Goal: Transaction & Acquisition: Purchase product/service

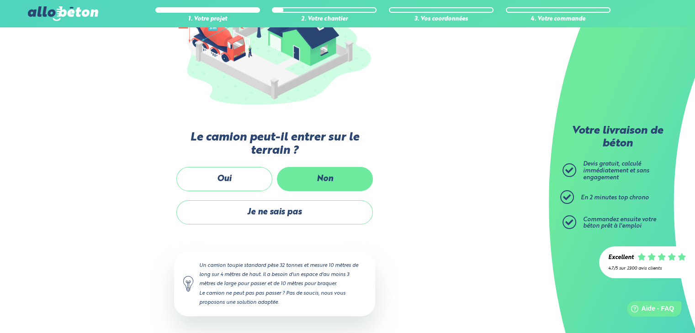
click at [312, 189] on label "Non" at bounding box center [325, 179] width 96 height 24
click at [0, 0] on input "Non" at bounding box center [0, 0] width 0 height 0
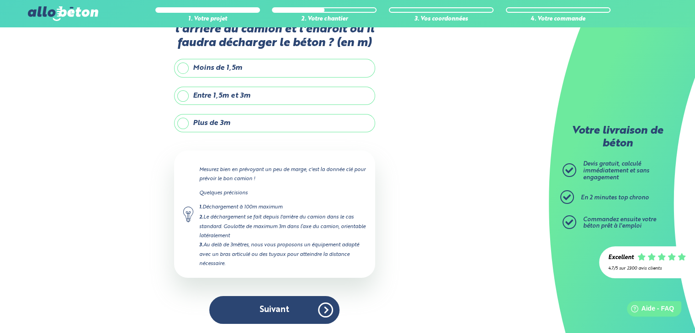
scroll to position [37, 0]
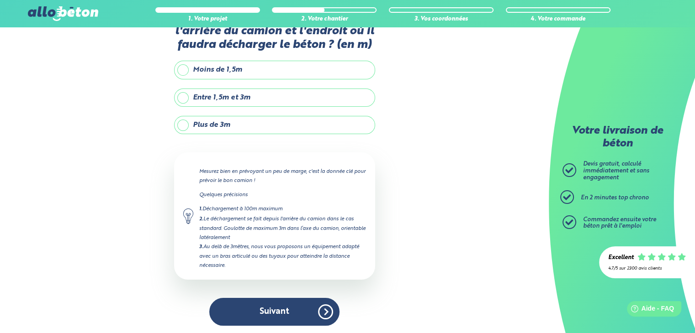
click at [230, 121] on label "Plus de 3m" at bounding box center [274, 125] width 201 height 18
click at [0, 0] on input "Plus de 3m" at bounding box center [0, 0] width 0 height 0
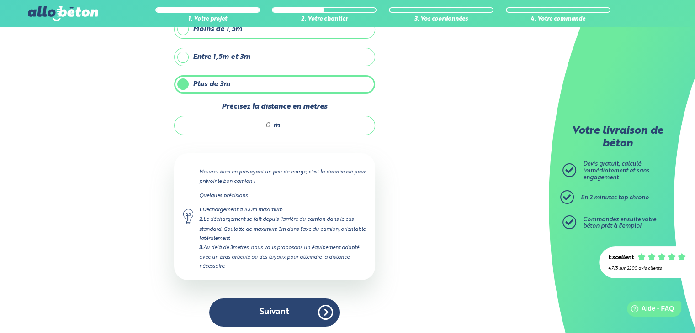
click at [236, 121] on input "Précisez la distance en mètres" at bounding box center [227, 125] width 87 height 9
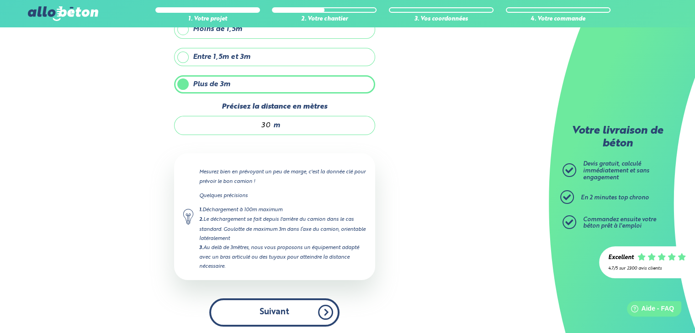
type input "30"
click at [285, 306] on button "Suivant" at bounding box center [274, 313] width 130 height 28
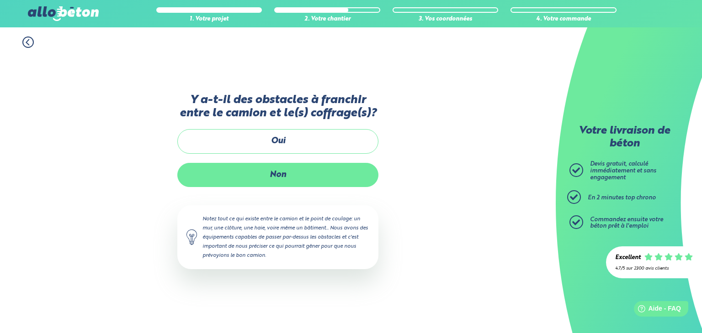
click at [290, 185] on label "Non" at bounding box center [277, 175] width 201 height 24
click at [0, 0] on input "Non" at bounding box center [0, 0] width 0 height 0
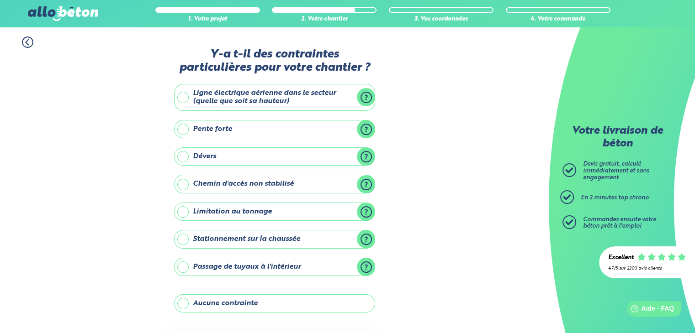
click at [190, 295] on label "Aucune contrainte" at bounding box center [274, 304] width 201 height 18
click at [0, 0] on input "Aucune contrainte" at bounding box center [0, 0] width 0 height 0
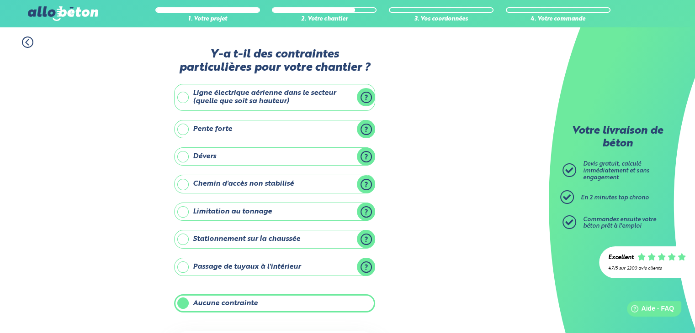
click at [111, 240] on div "1. Votre projet 2. Votre chantier 3. Vos coordonnées 4. Votre commande Y-a t-il…" at bounding box center [274, 225] width 549 height 396
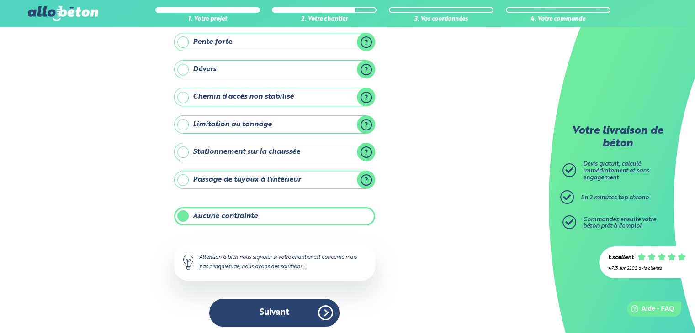
scroll to position [88, 0]
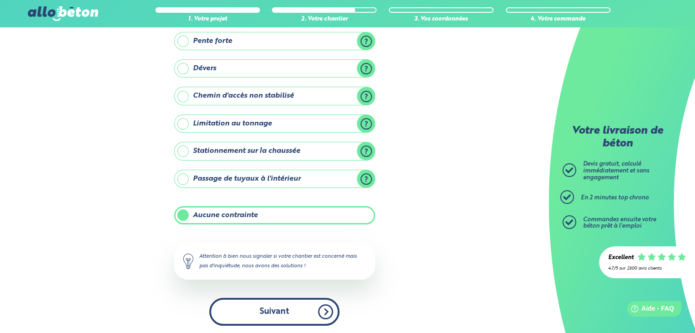
click at [278, 313] on button "Suivant" at bounding box center [274, 312] width 130 height 28
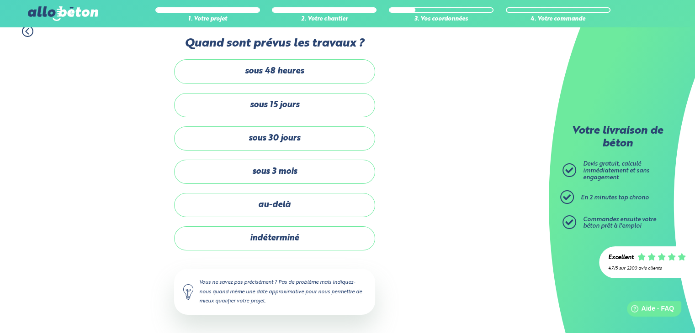
scroll to position [10, 0]
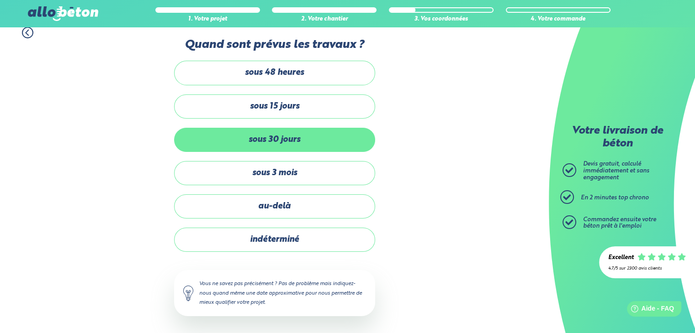
click at [277, 141] on label "sous 30 jours" at bounding box center [274, 140] width 201 height 24
click at [0, 0] on input "sous 30 jours" at bounding box center [0, 0] width 0 height 0
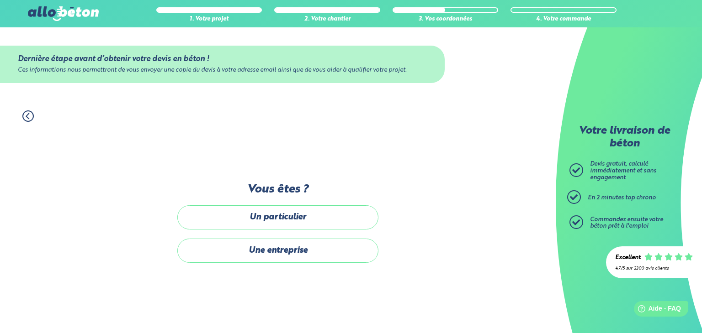
click at [24, 112] on circle at bounding box center [28, 116] width 11 height 11
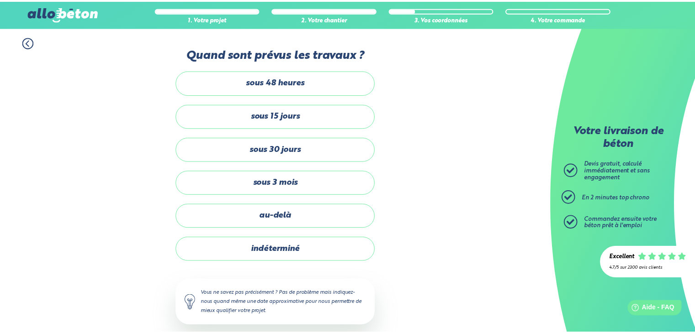
scroll to position [10, 0]
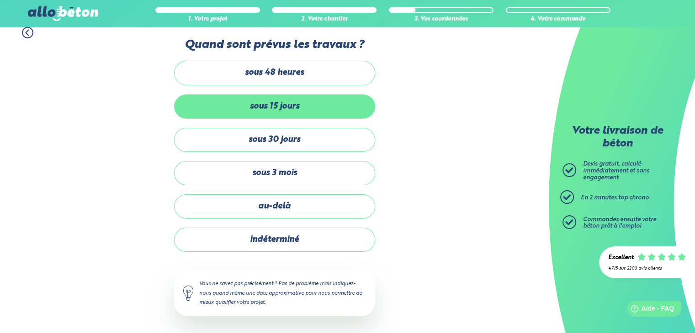
click at [209, 106] on label "sous 15 jours" at bounding box center [274, 107] width 201 height 24
click at [0, 0] on input "sous 15 jours" at bounding box center [0, 0] width 0 height 0
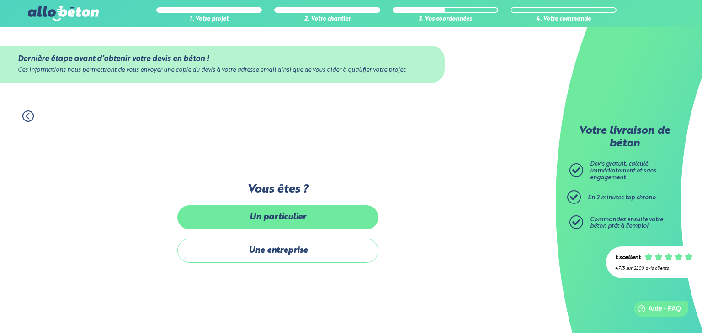
click at [238, 211] on label "Un particulier" at bounding box center [277, 218] width 201 height 24
click at [0, 0] on input "Un particulier" at bounding box center [0, 0] width 0 height 0
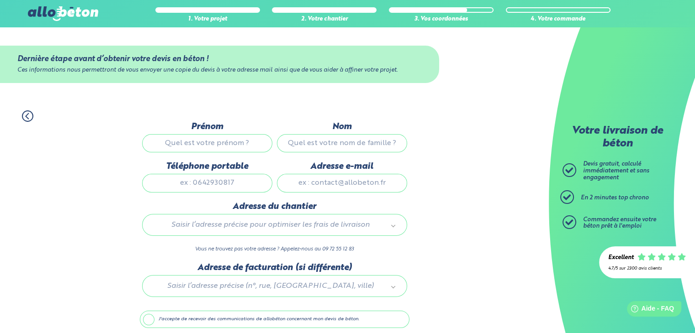
click at [223, 139] on input "Prénom" at bounding box center [207, 143] width 130 height 18
type input "Arnaud"
type input "Manac'h"
type input "8 Rue des Bougainvilliers"
click at [197, 179] on input "Téléphone portable" at bounding box center [207, 183] width 130 height 18
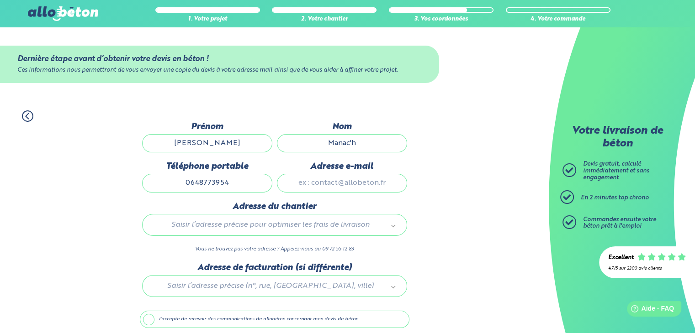
type input "0648773954"
click at [308, 182] on input "Adresse e-mail" at bounding box center [342, 183] width 130 height 18
type input "arnault_manach@yahoo.fr"
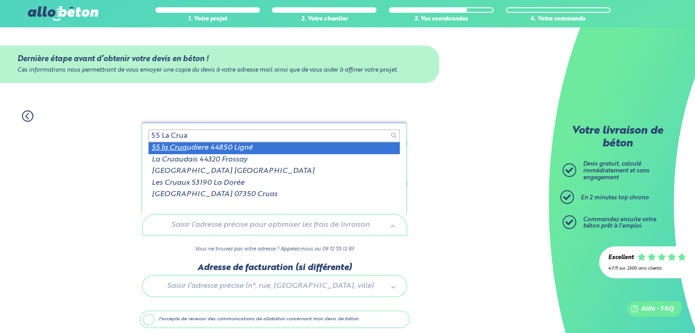
type input "55 La Crua"
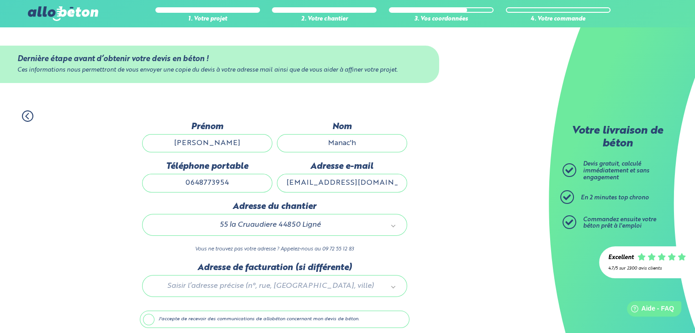
click at [107, 264] on div "1. Votre projet 2. Votre chantier 3. Vos coordonnées 4. Votre commande Dernière…" at bounding box center [274, 235] width 549 height 269
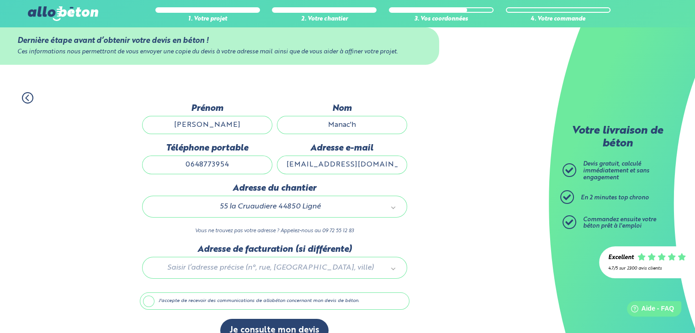
scroll to position [36, 0]
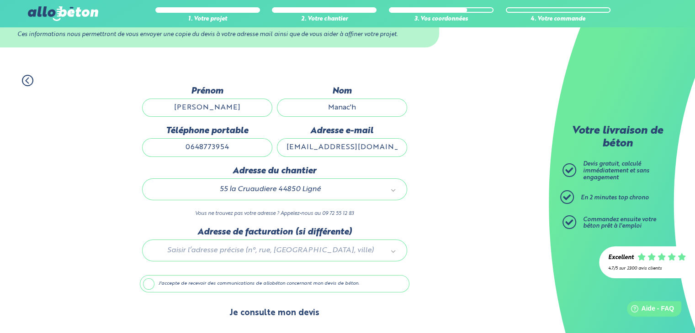
click at [274, 312] on button "Je consulte mon devis" at bounding box center [274, 313] width 108 height 23
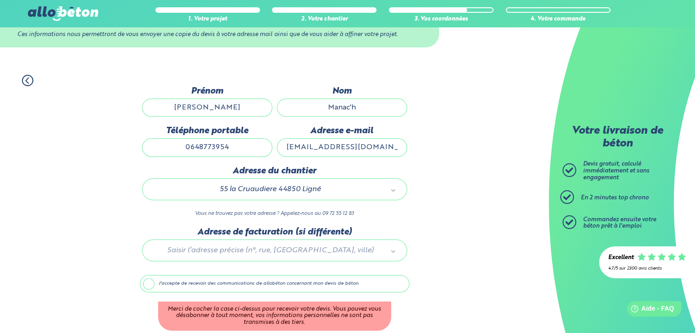
click at [151, 286] on label "J'accepte de recevoir des communications de allobéton concernant mon devis de b…" at bounding box center [274, 283] width 269 height 17
click at [0, 0] on input "J'accepte de recevoir des communications de allobéton concernant mon devis de b…" at bounding box center [0, 0] width 0 height 0
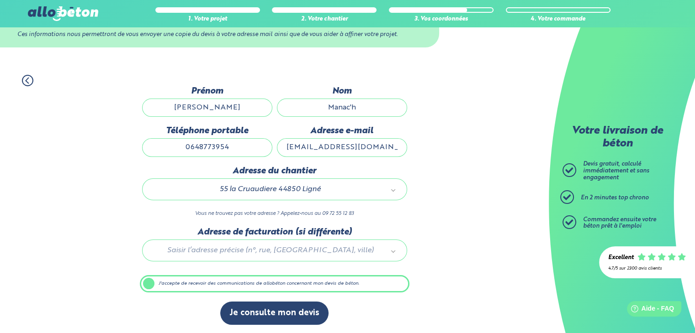
scroll to position [35, 0]
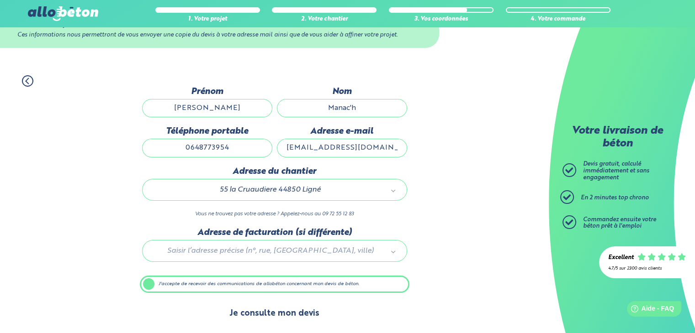
click at [256, 322] on button "Je consulte mon devis" at bounding box center [274, 313] width 108 height 23
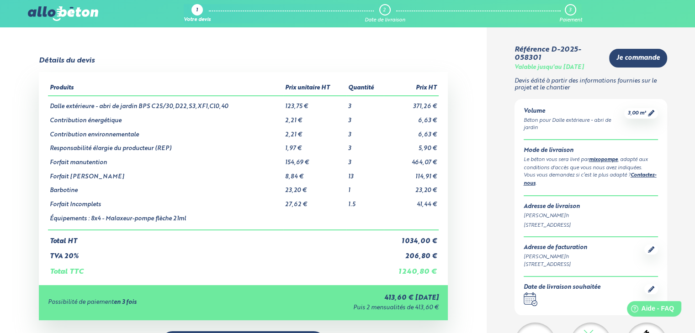
click at [530, 297] on icon ".calendar-icon { fill: none; stroke: #2b4572; stroke-linecap: round; stroke-lin…" at bounding box center [530, 300] width 14 height 14
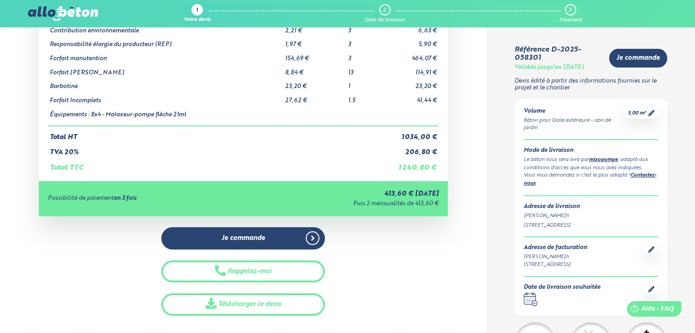
scroll to position [107, 0]
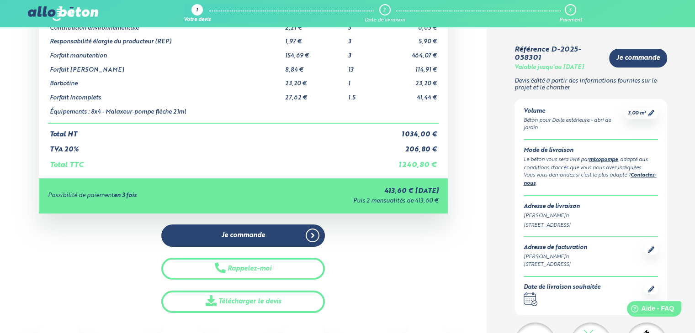
click at [651, 286] on icon at bounding box center [651, 289] width 6 height 6
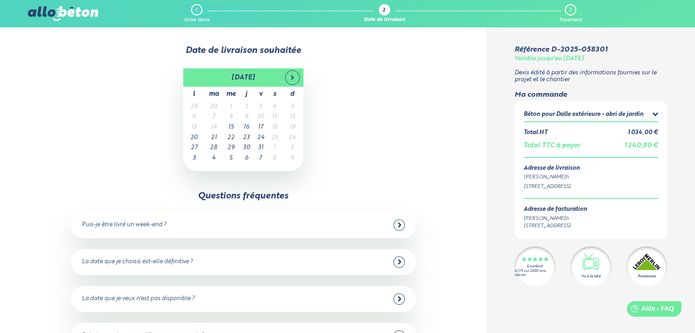
click at [398, 264] on icon at bounding box center [398, 262] width 3 height 5
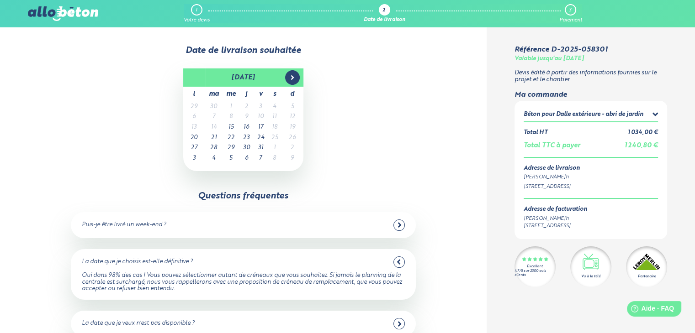
click at [295, 82] on span at bounding box center [292, 77] width 15 height 15
click at [190, 127] on td "10" at bounding box center [194, 127] width 22 height 11
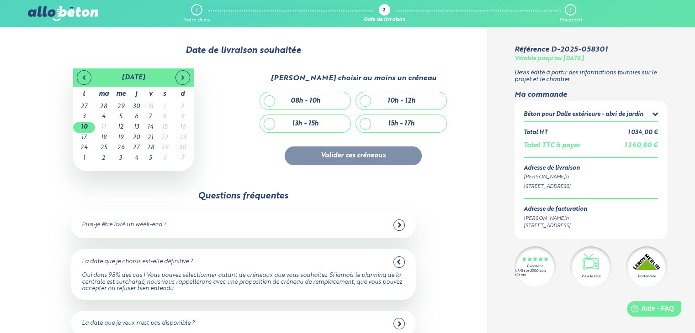
click at [302, 95] on div "08h - 10h" at bounding box center [305, 100] width 90 height 17
checkbox input "true"
click at [369, 99] on div "10h - 12h" at bounding box center [401, 100] width 90 height 17
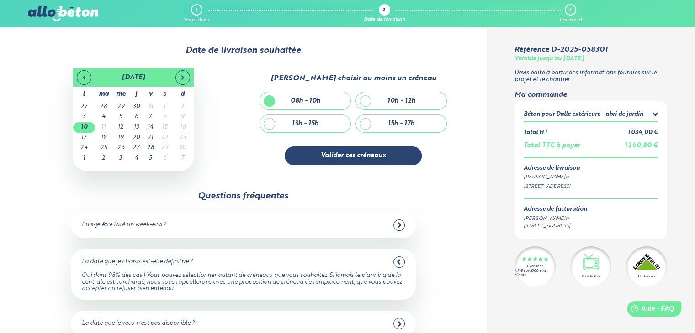
checkbox input "true"
click at [367, 154] on button "Valider ces créneaux" at bounding box center [353, 156] width 137 height 19
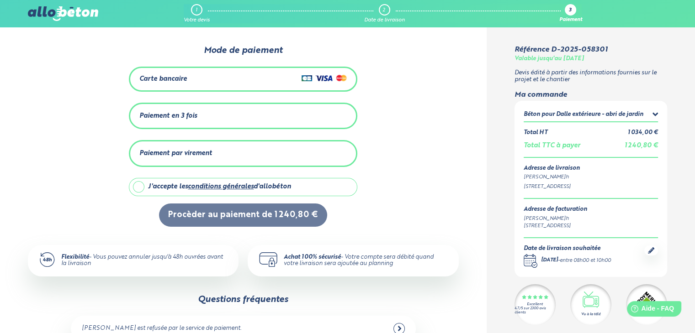
click at [236, 75] on div "Carte bancaire" at bounding box center [242, 79] width 207 height 13
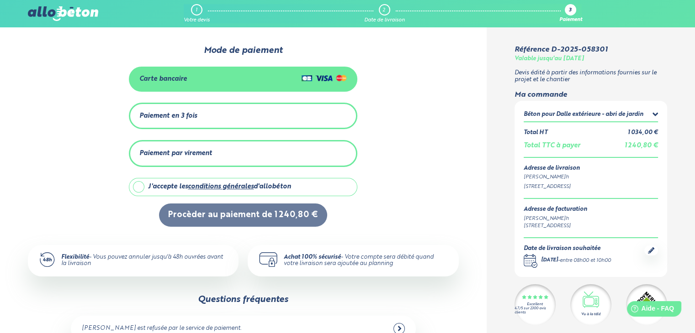
click at [142, 185] on label "J'accepte les conditions générales d'allobéton" at bounding box center [243, 187] width 228 height 18
checkbox input "true"
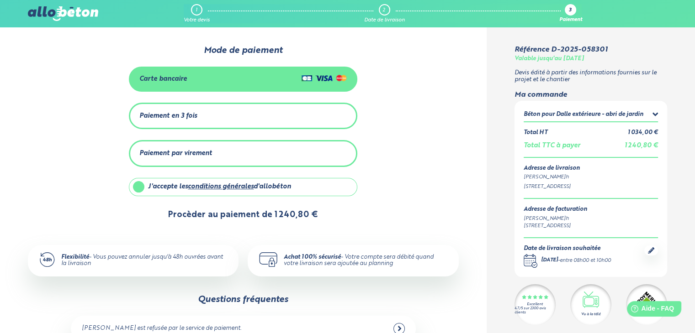
click at [227, 216] on button "Procèder au paiement de 1 240,80 €" at bounding box center [243, 215] width 168 height 23
